Goal: Task Accomplishment & Management: Manage account settings

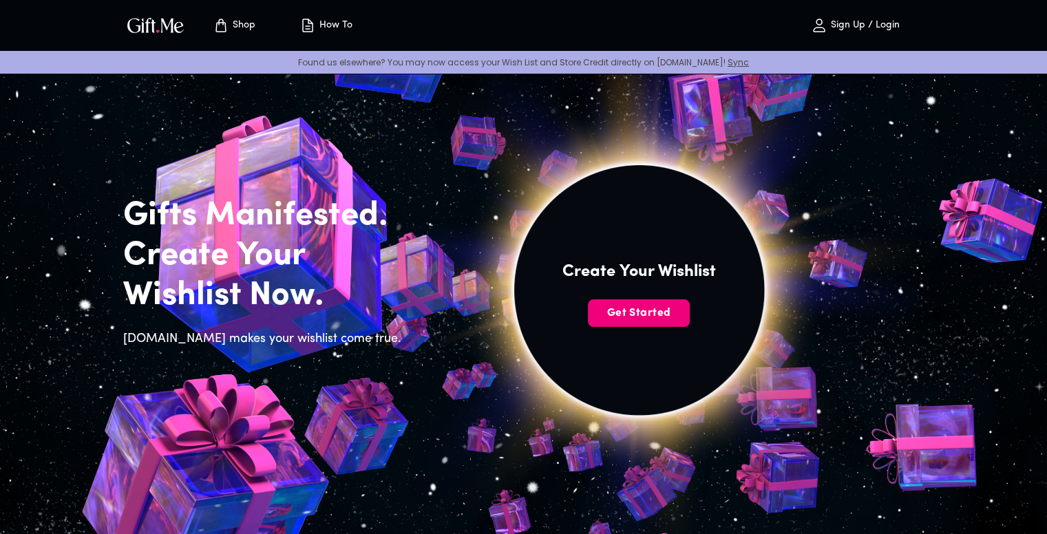
click at [628, 308] on span "Get Started" at bounding box center [639, 313] width 102 height 15
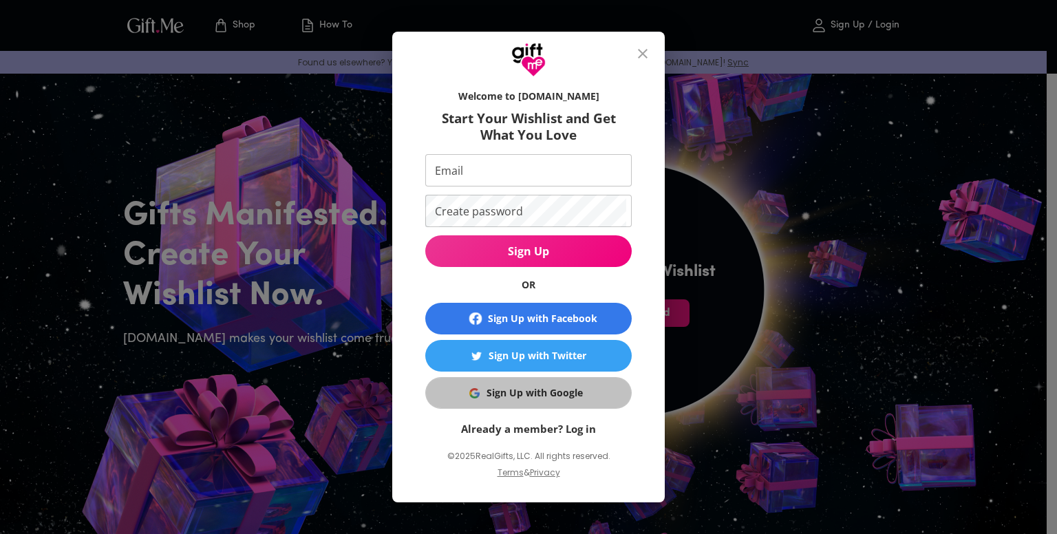
click at [561, 392] on div "Sign Up with Google" at bounding box center [535, 392] width 96 height 15
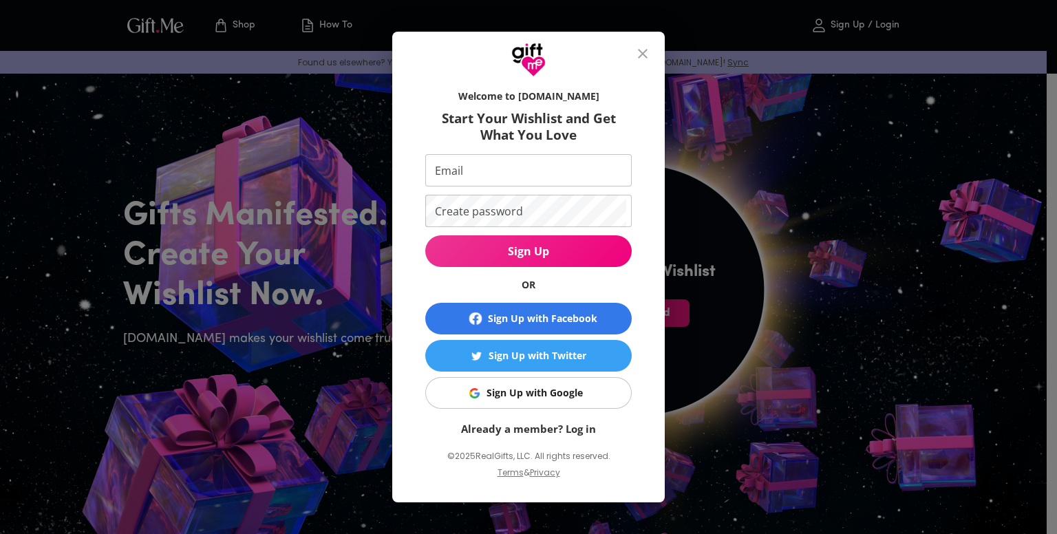
click at [561, 389] on div "Sign Up with Google" at bounding box center [535, 392] width 96 height 15
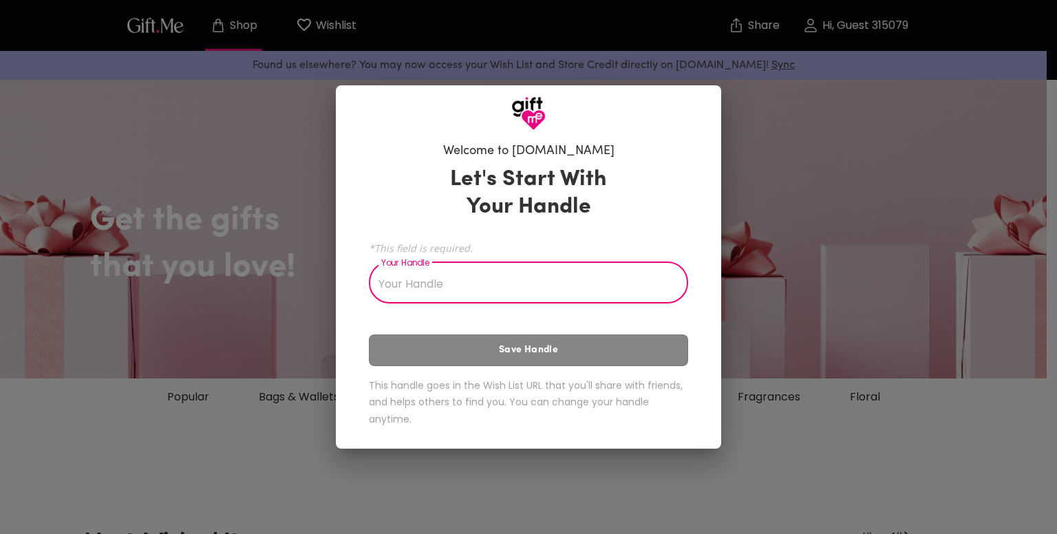
click at [548, 287] on input "Your Handle" at bounding box center [521, 284] width 304 height 39
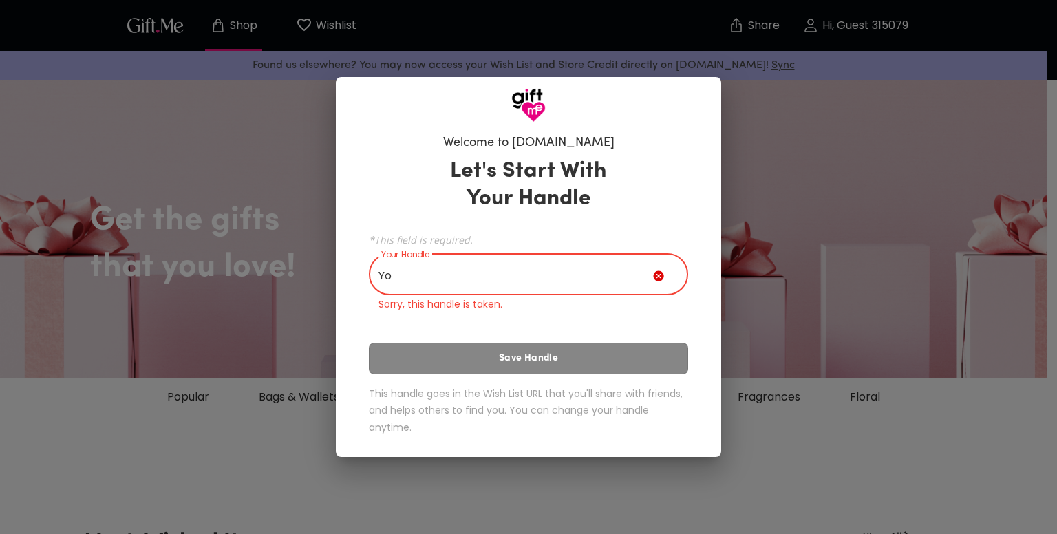
type input "Y"
type input "G"
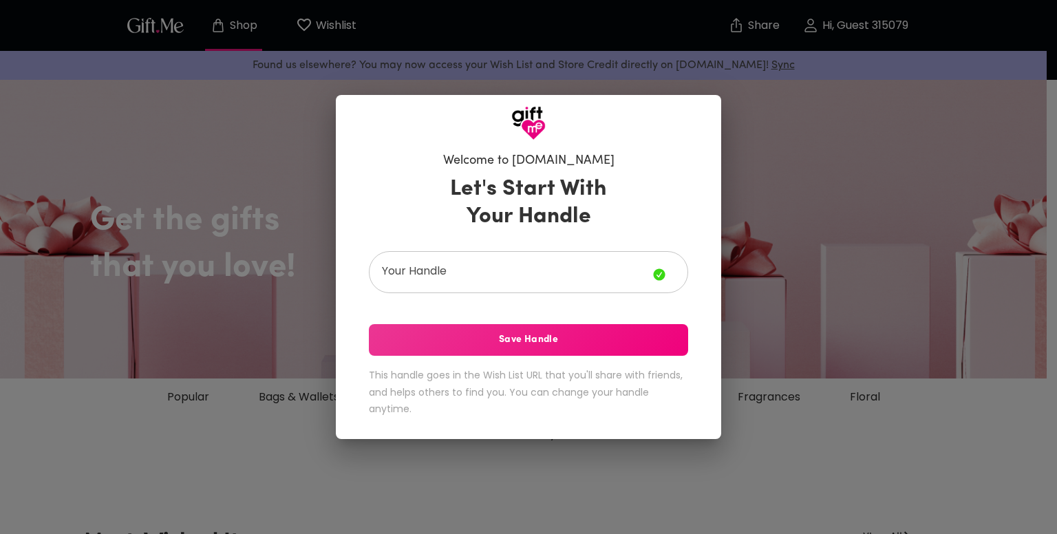
click at [661, 275] on icon at bounding box center [659, 275] width 12 height 12
click at [471, 275] on input "Your Handle" at bounding box center [511, 274] width 284 height 39
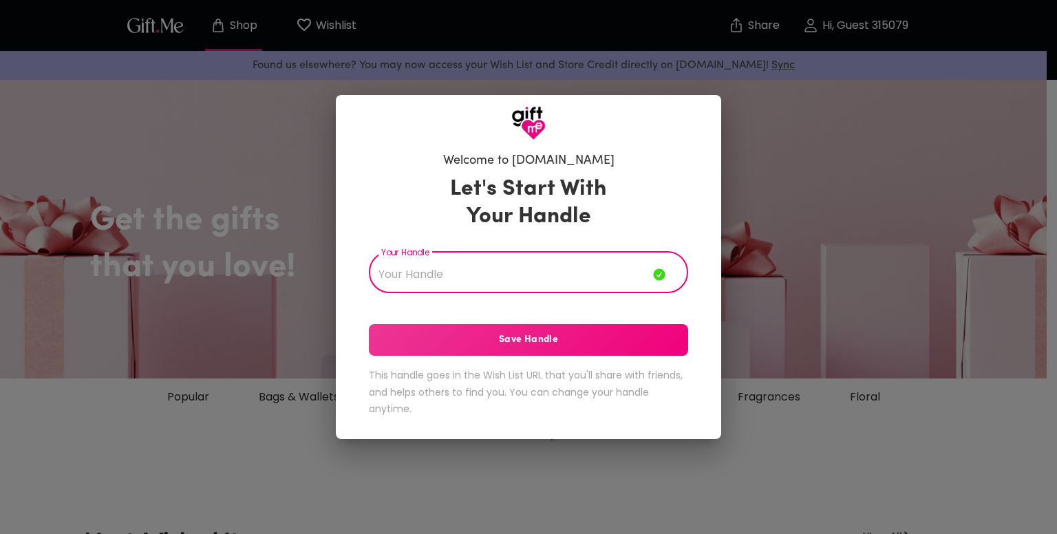
click at [452, 270] on input "Your Handle" at bounding box center [511, 274] width 284 height 39
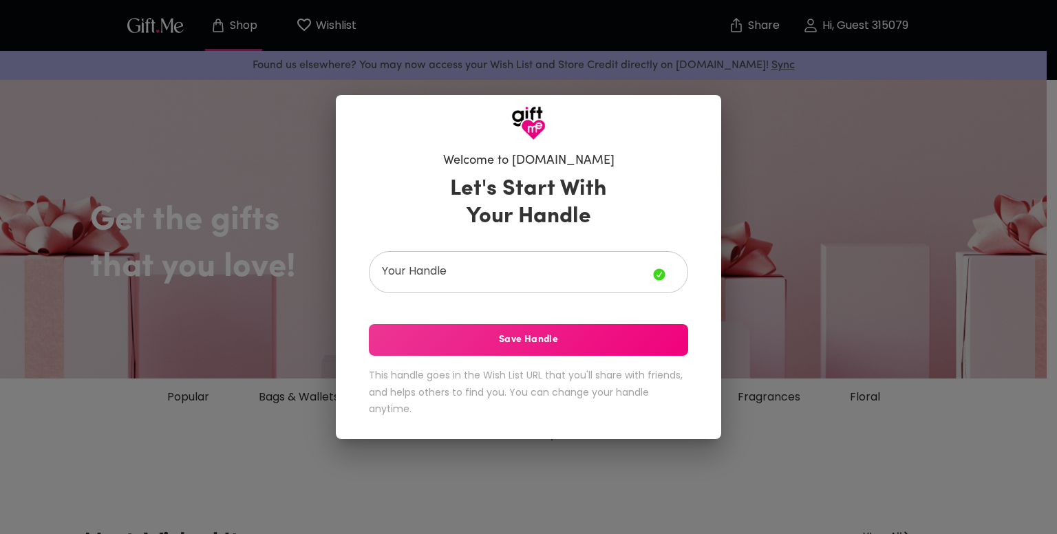
click at [427, 226] on div "Let's Start With Your Handle Your Handle Your Handle Save Handle This handle go…" at bounding box center [528, 298] width 319 height 259
click at [455, 309] on div "Let's Start With Your Handle Your Handle Your Handle Save Handle This handle go…" at bounding box center [528, 298] width 319 height 259
click at [495, 348] on button "Save Handle" at bounding box center [528, 340] width 319 height 32
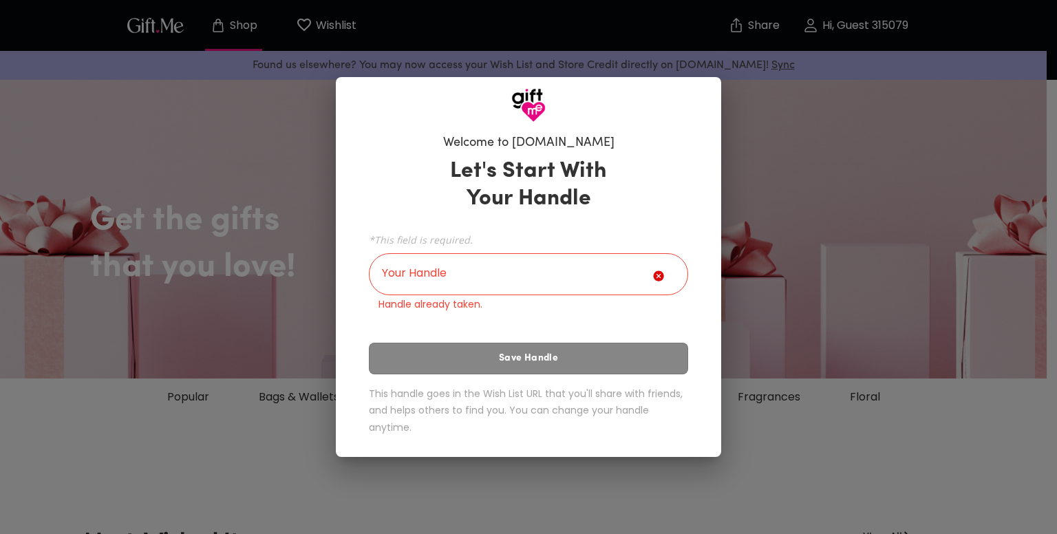
click at [460, 277] on input "Your Handle" at bounding box center [511, 276] width 284 height 39
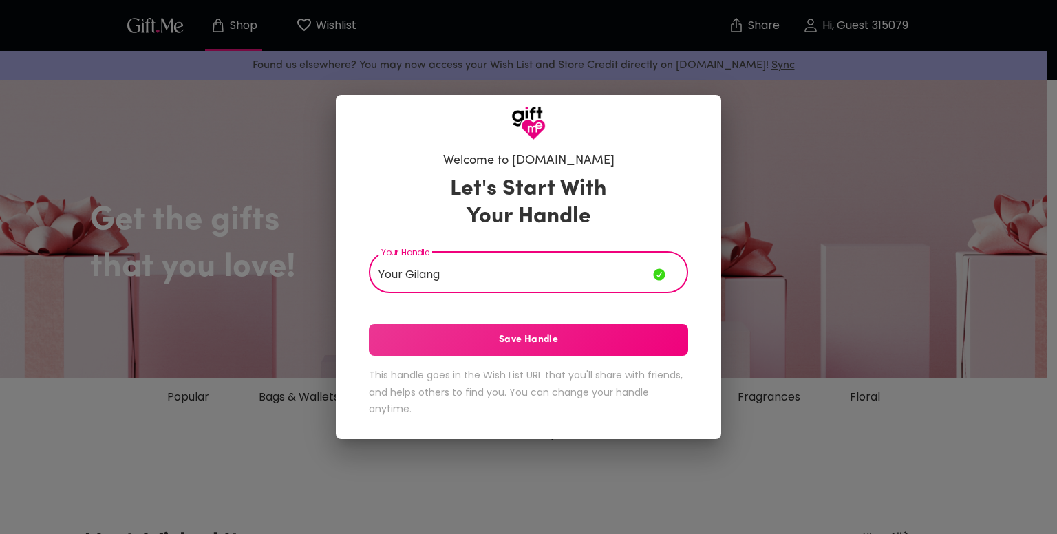
drag, startPoint x: 487, startPoint y: 265, endPoint x: 356, endPoint y: 272, distance: 130.9
click at [356, 272] on div "Welcome to [DOMAIN_NAME] Let's Start With Your Handle Your Handle Your Gilang Y…" at bounding box center [528, 289] width 385 height 299
type input "Suamimu"
click at [520, 342] on span "Save Handle" at bounding box center [528, 339] width 319 height 15
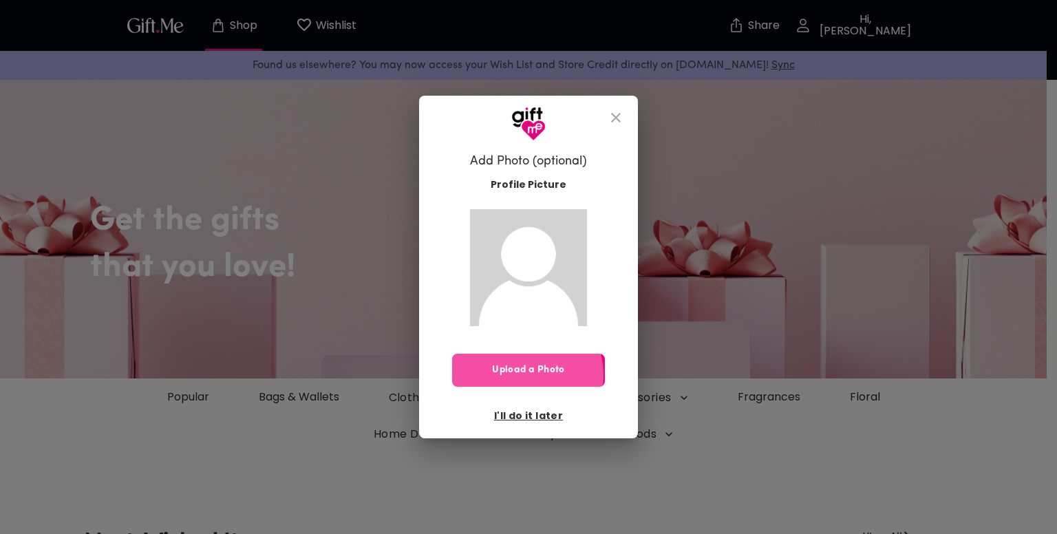
click at [526, 375] on span "Upload a Photo" at bounding box center [528, 370] width 153 height 15
click at [540, 412] on span "I'll do it later" at bounding box center [528, 415] width 69 height 15
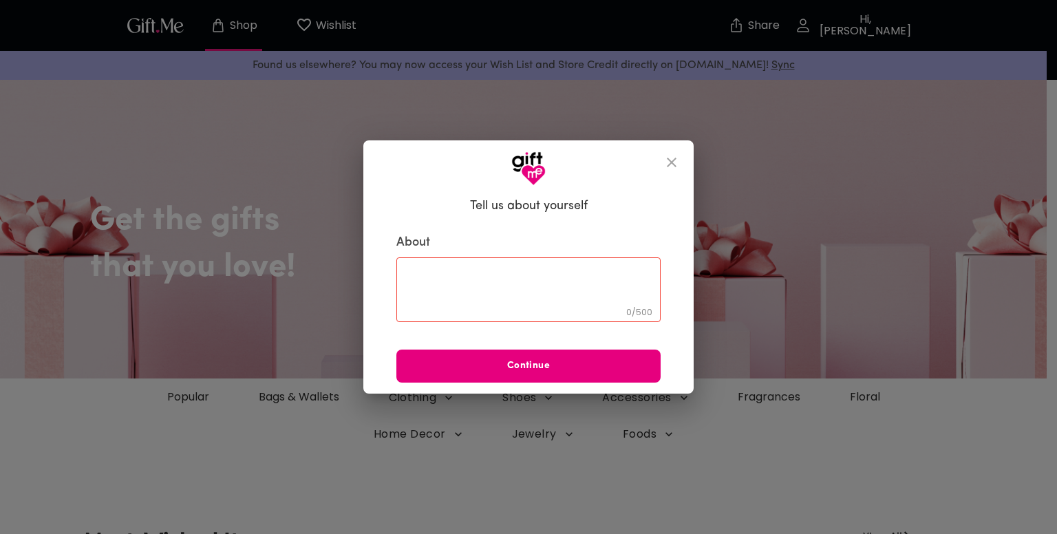
click at [672, 159] on icon "close" at bounding box center [671, 162] width 17 height 17
